Goal: Transaction & Acquisition: Book appointment/travel/reservation

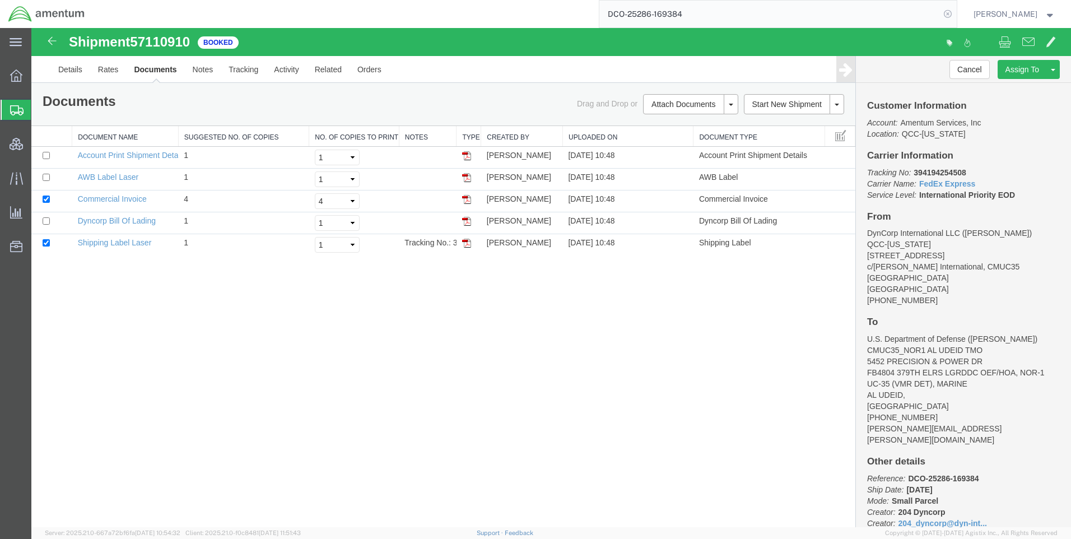
click at [954, 17] on icon at bounding box center [948, 14] width 16 height 16
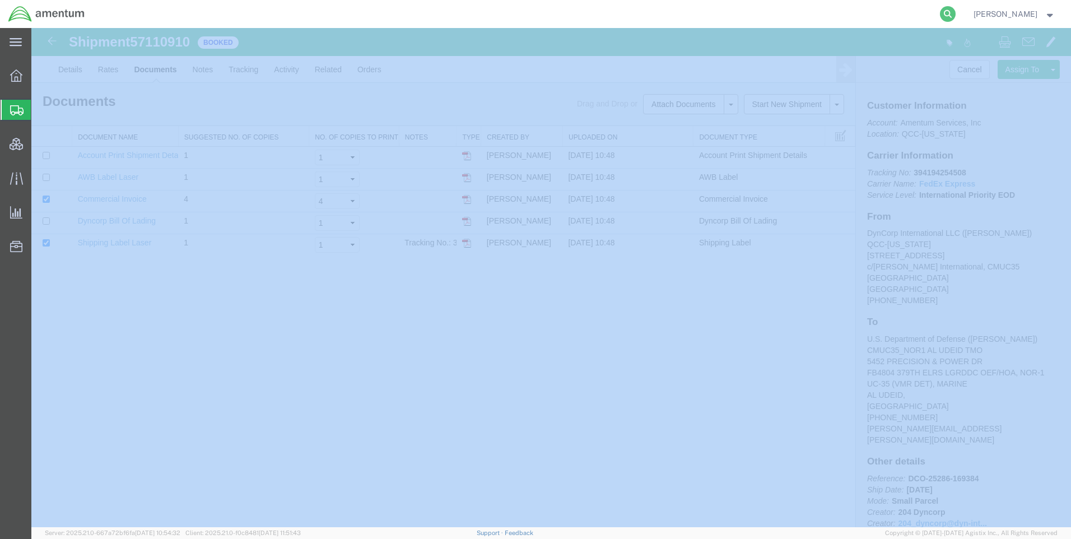
click at [954, 17] on icon at bounding box center [948, 14] width 16 height 16
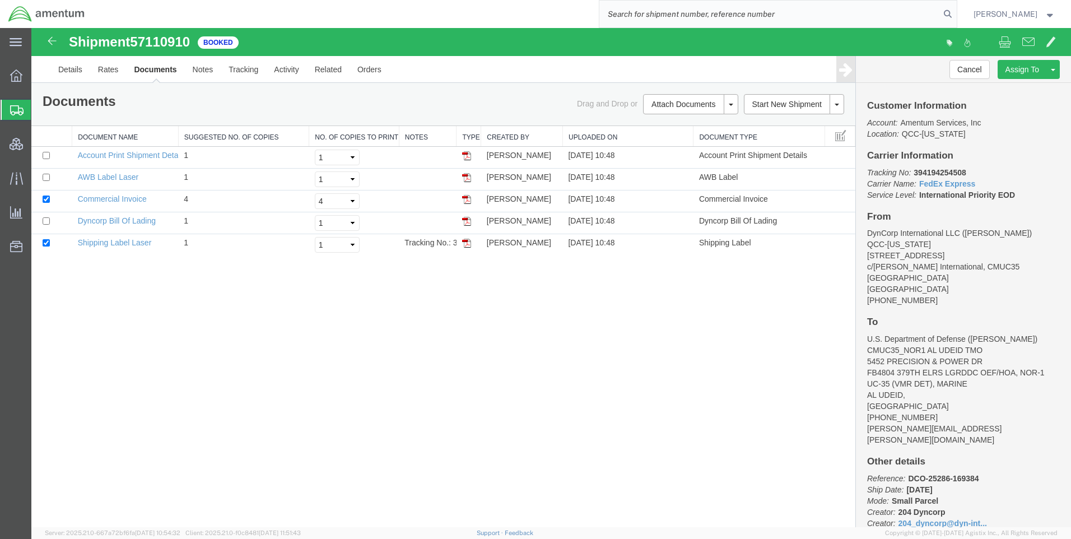
paste input "DCO-25286-169388"
type input "DCO-25286-169388"
click at [956, 13] on icon at bounding box center [948, 14] width 16 height 16
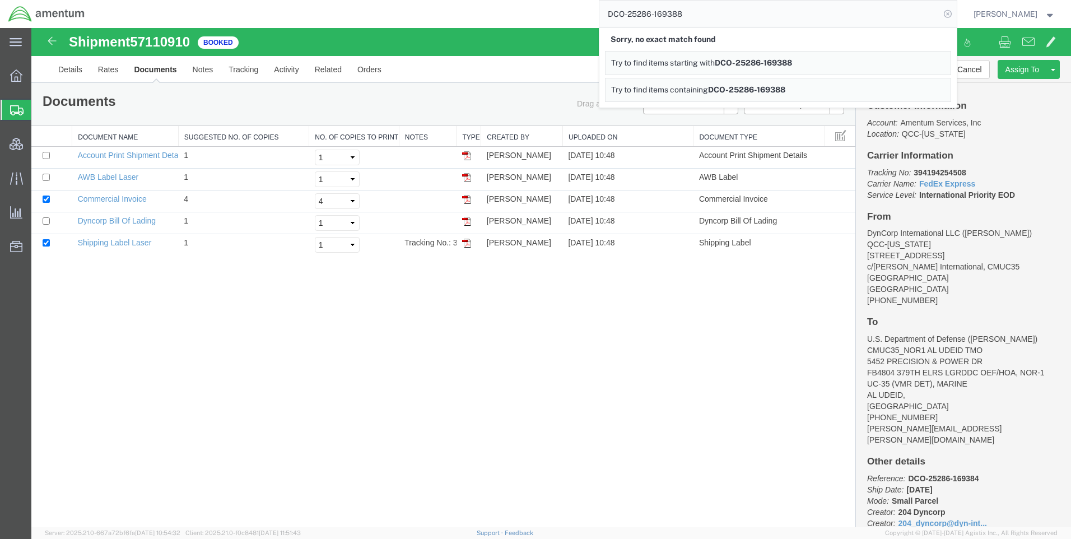
click at [956, 10] on icon at bounding box center [948, 14] width 16 height 16
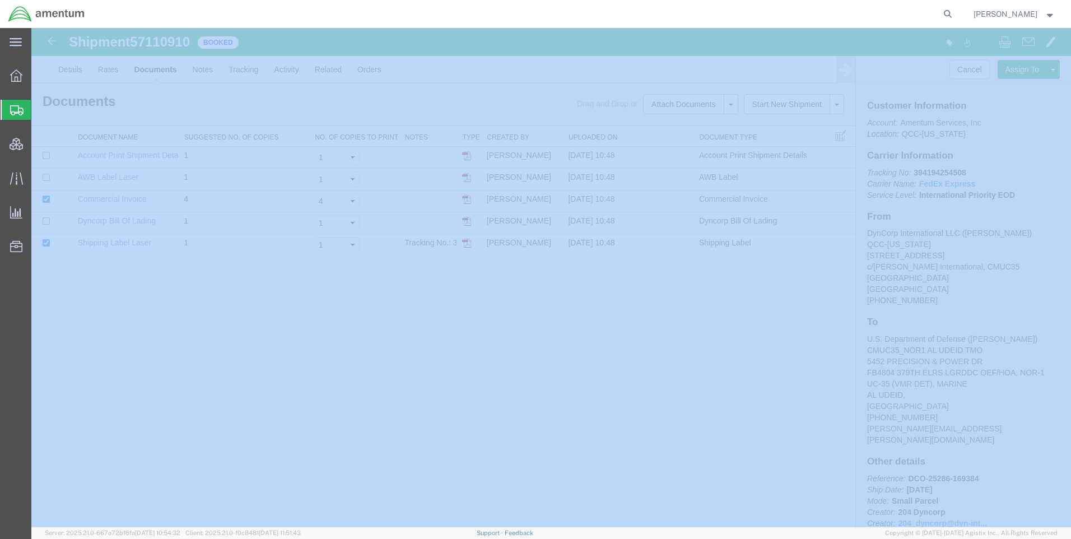
click at [956, 10] on icon at bounding box center [948, 14] width 16 height 16
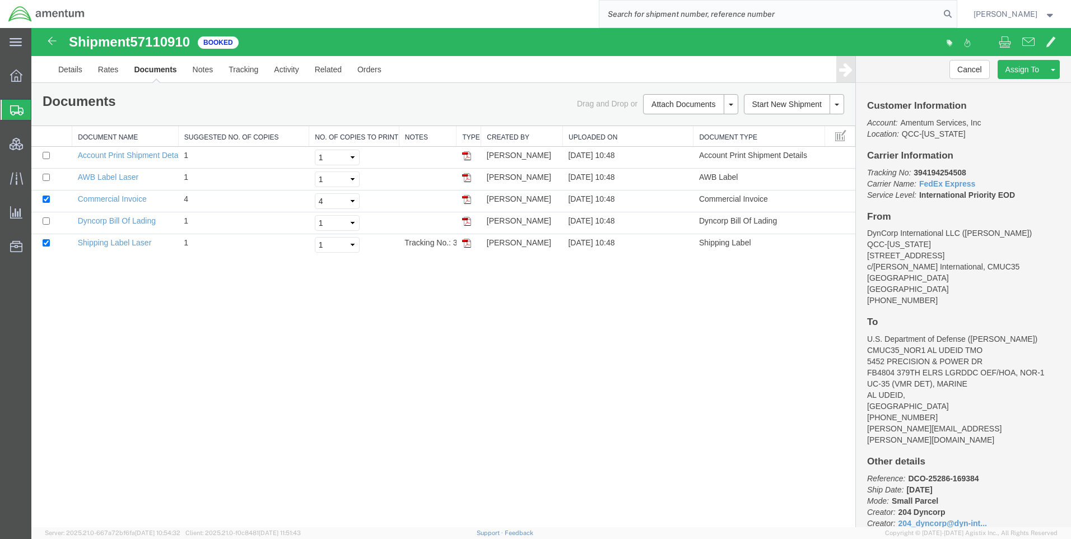
paste input "DCO-25286-169388"
type input "DCO-25286-169388"
click at [956, 17] on icon at bounding box center [948, 14] width 16 height 16
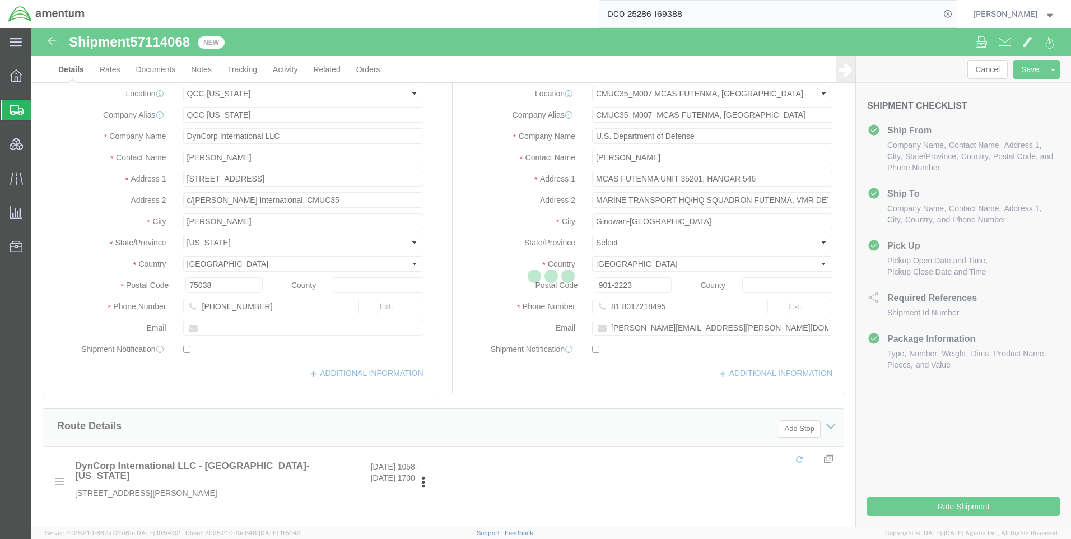
select select "42668"
select select "42654"
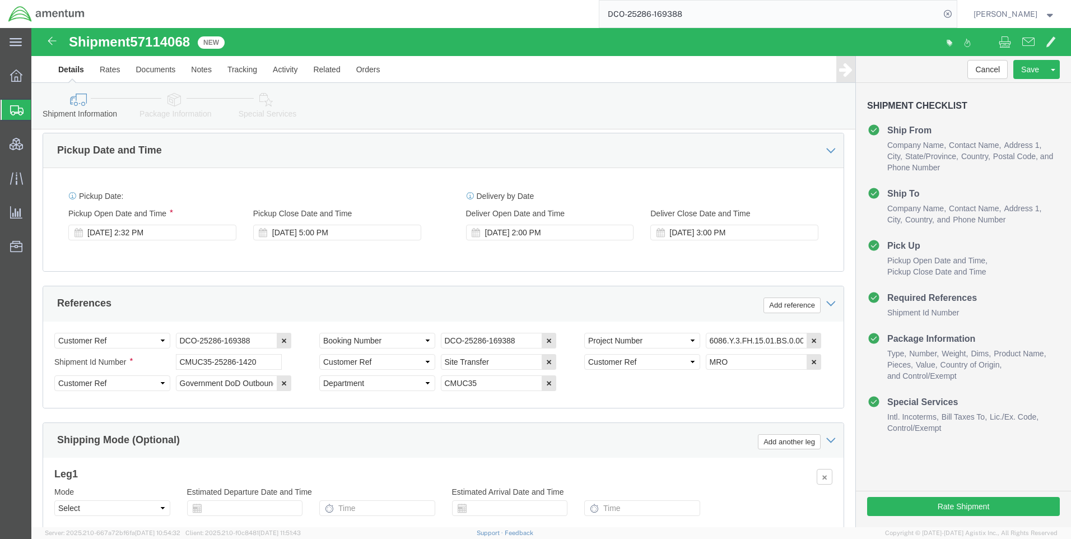
scroll to position [672, 0]
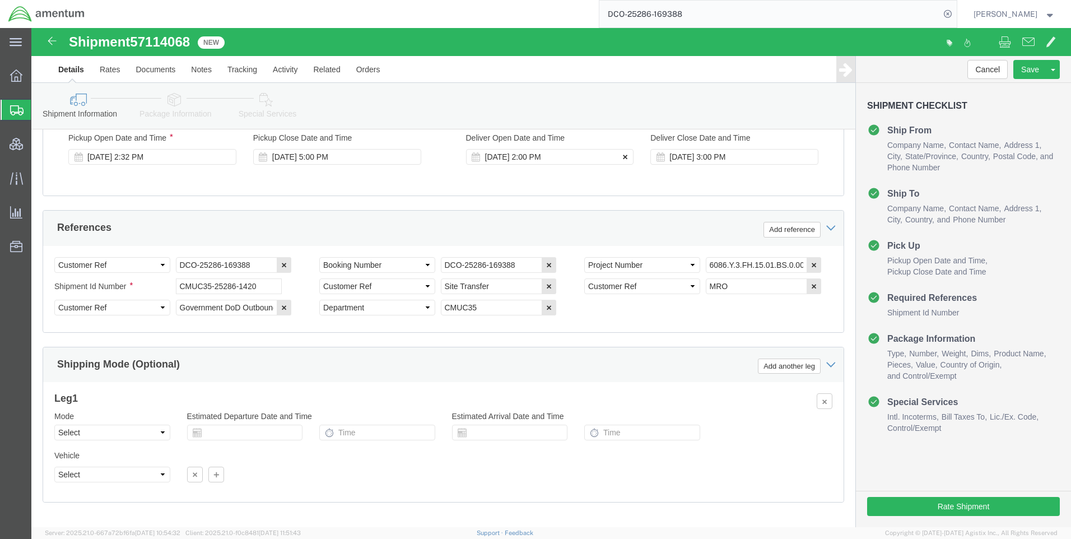
click button
click icon
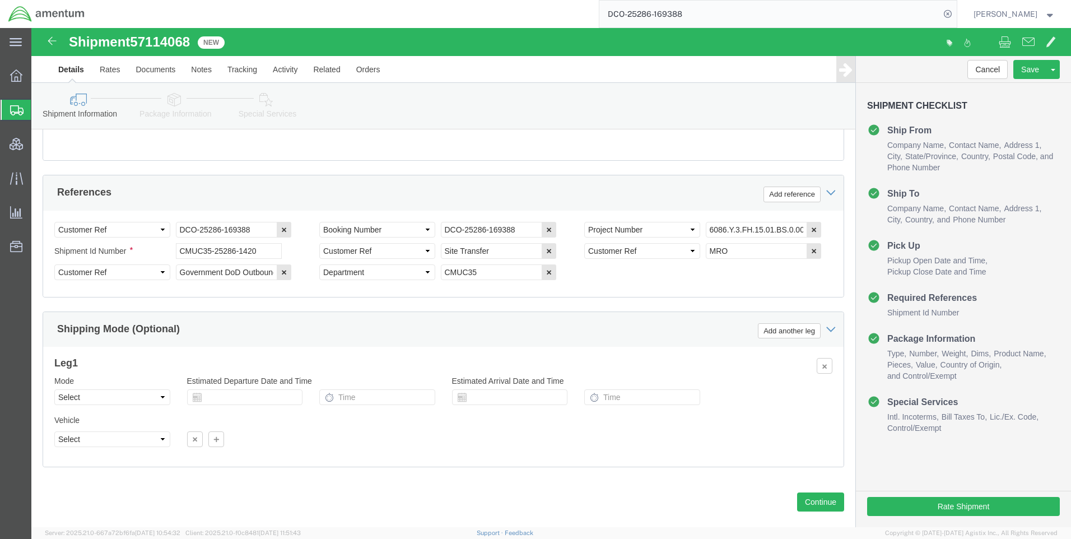
scroll to position [727, 0]
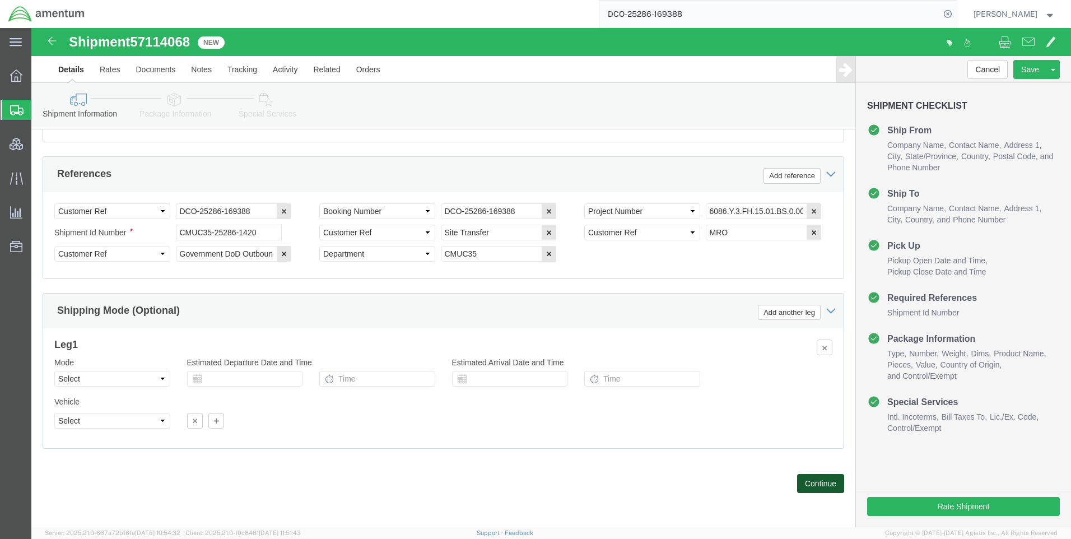
click button "Continue"
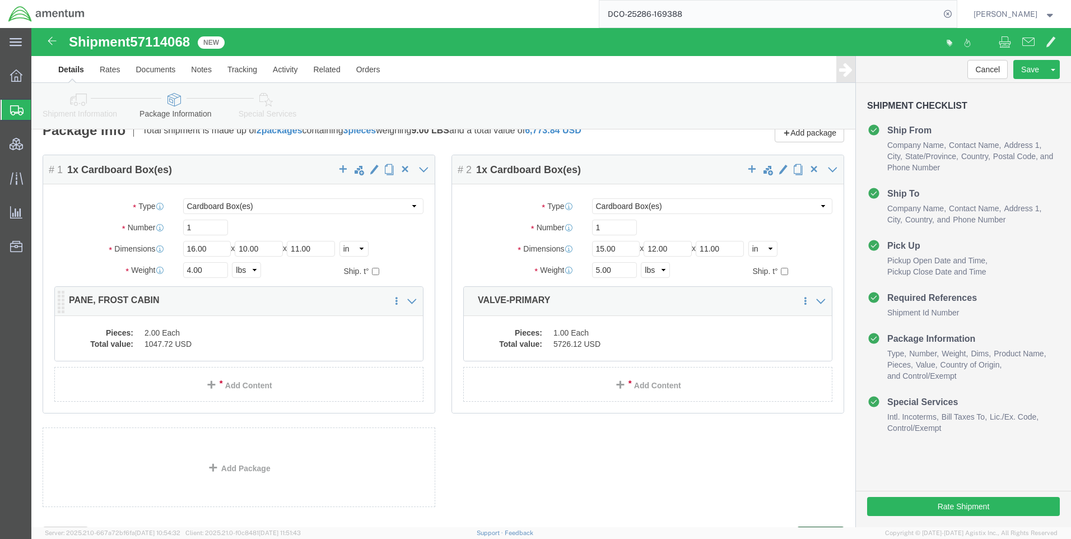
scroll to position [70, 0]
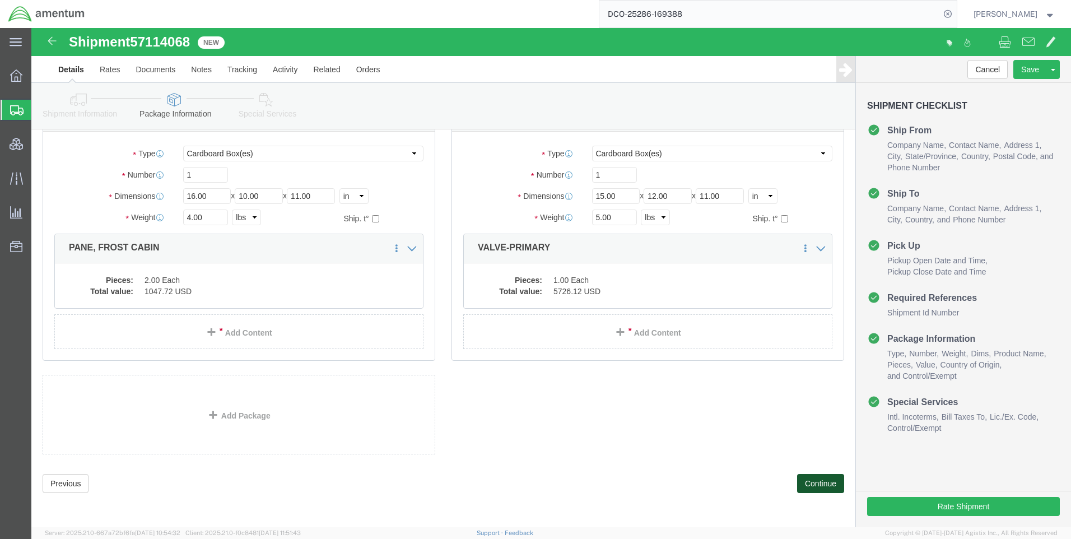
click button "Continue"
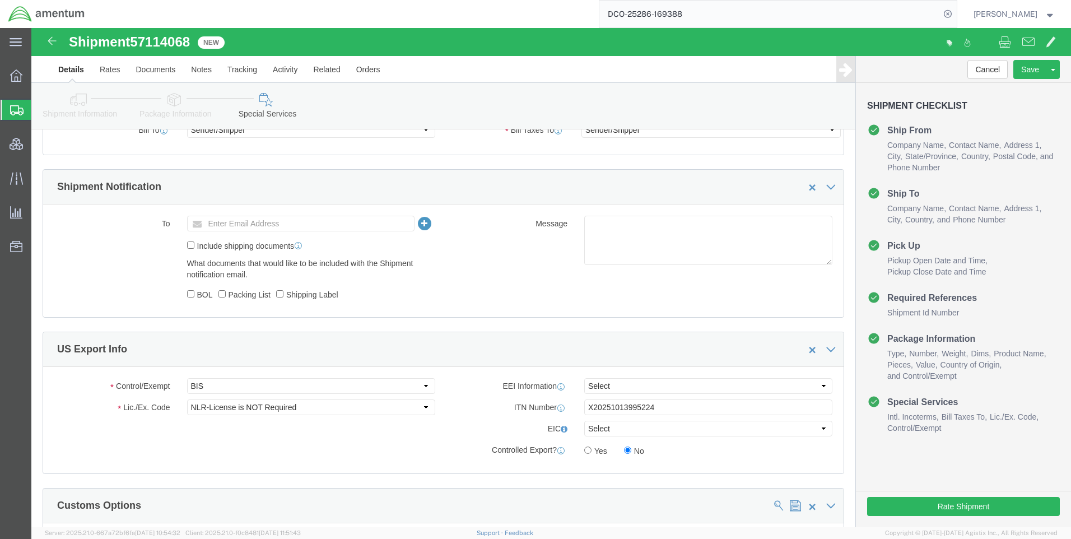
scroll to position [798, 0]
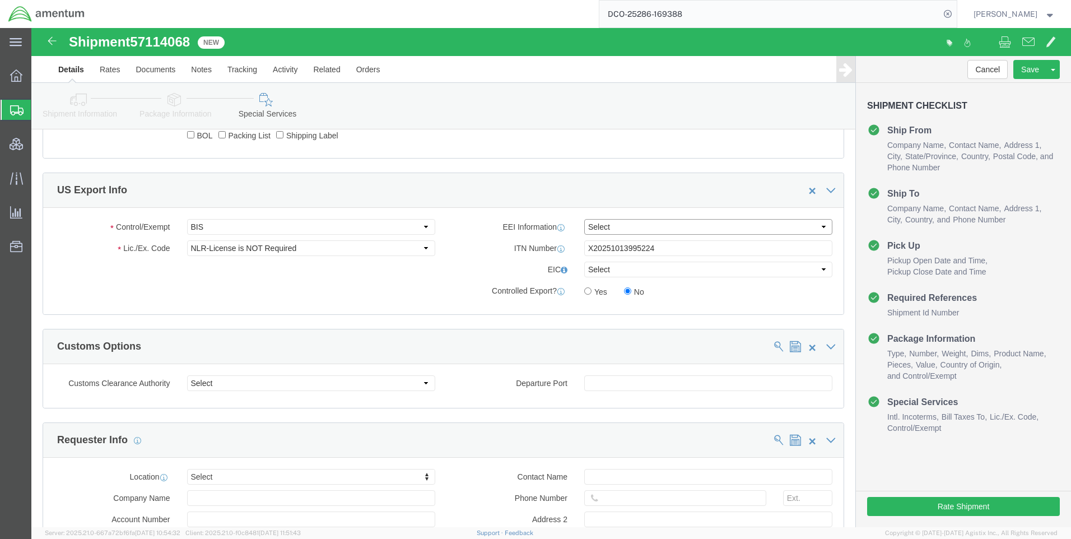
drag, startPoint x: 608, startPoint y: 196, endPoint x: 606, endPoint y: 205, distance: 9.7
click select "Select AES-Direct EEI Carrier File EEI EEI Exempt"
click select "Select ATF BIS DEA EPA FDA FTR ITAR OFAC Other (OPA)"
click div "Control/Exempt Select ATF BIS DEA EPA FDA FTR ITAR OFAC Other (OPA) Lic./Ex. Co…"
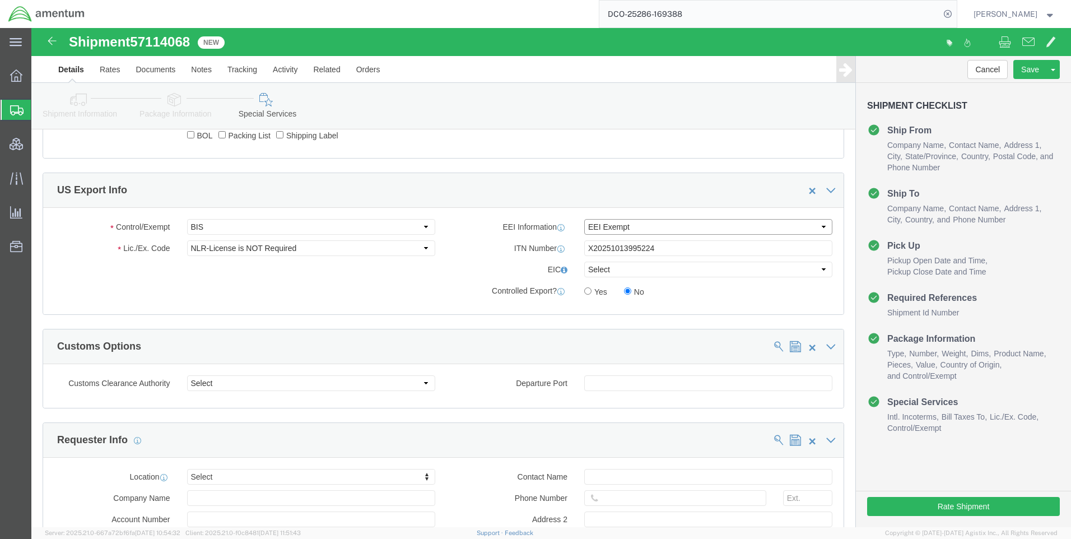
click select "Select AES-Direct EEI Carrier File EEI EEI Exempt"
select select "AESD"
click select "Select AES-Direct EEI Carrier File EEI EEI Exempt"
click button "Rate Shipment"
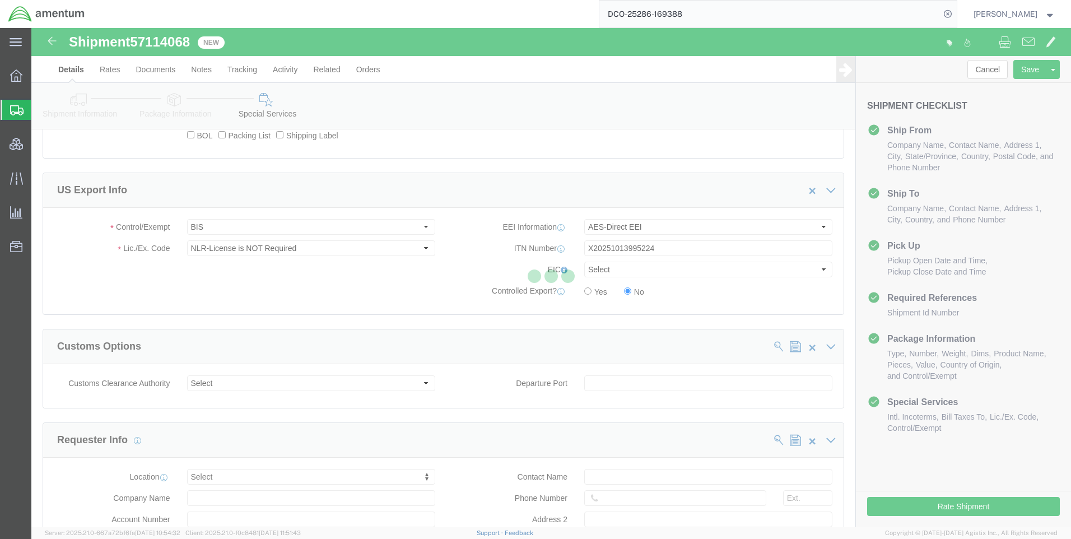
scroll to position [0, 0]
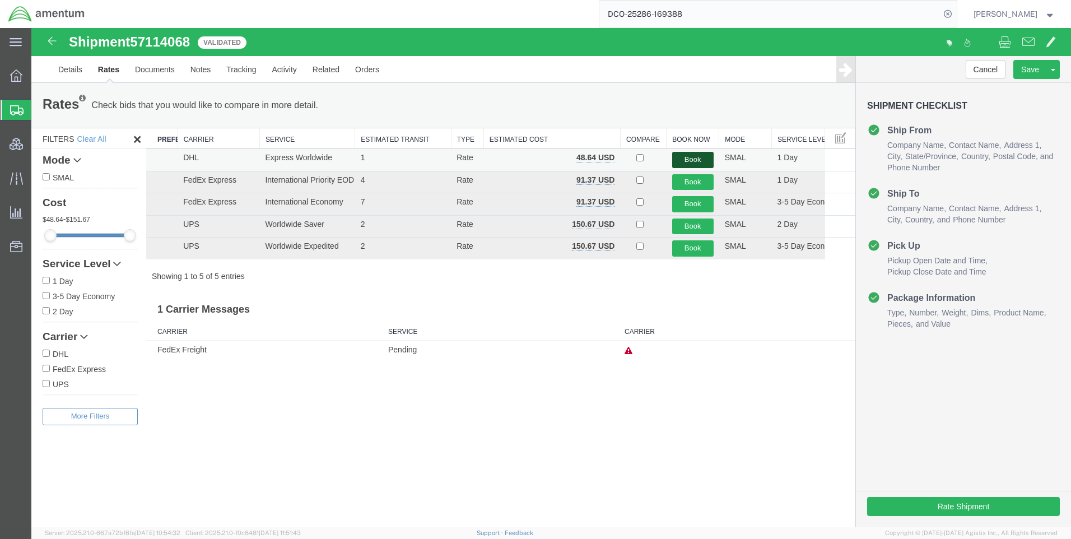
click at [691, 159] on button "Book" at bounding box center [692, 160] width 41 height 16
